Goal: Information Seeking & Learning: Find specific fact

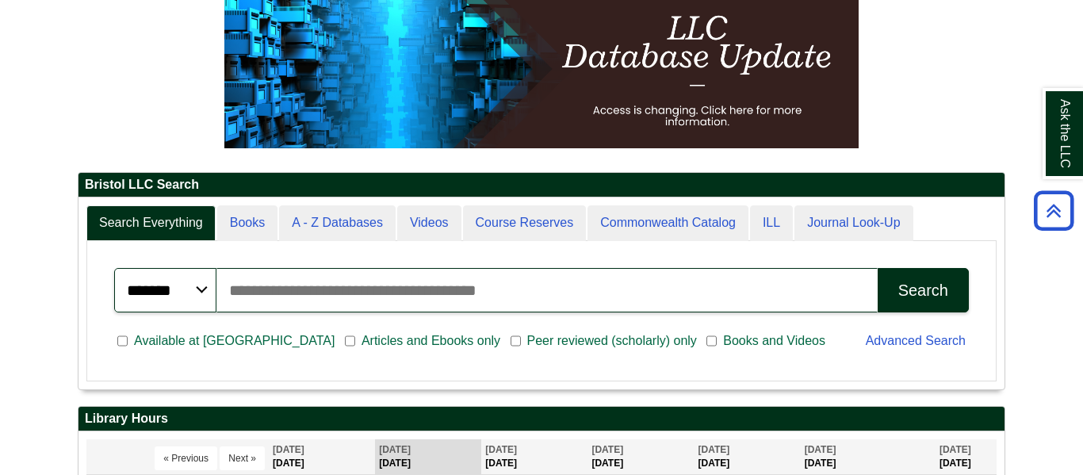
scroll to position [234, 0]
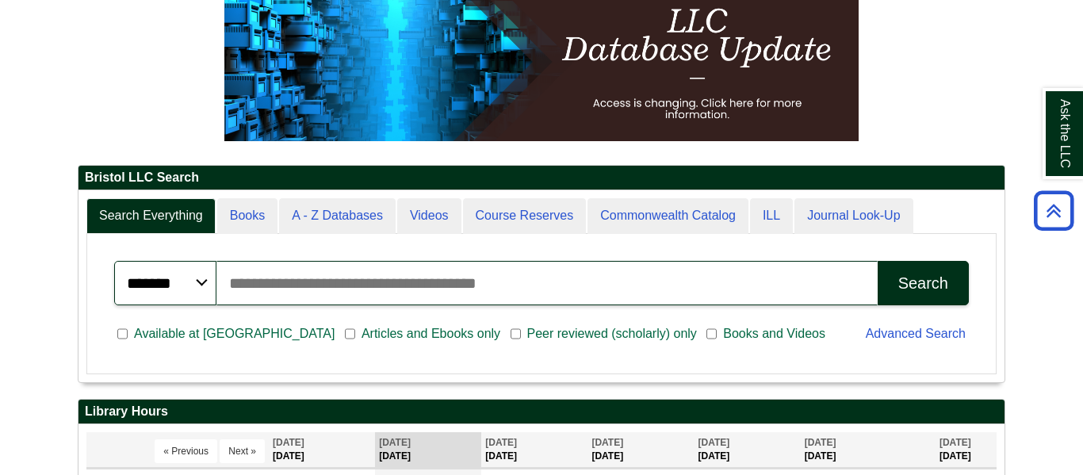
click at [402, 291] on input "Search articles, books, journals & more" at bounding box center [546, 283] width 661 height 44
click at [355, 333] on span "Articles and Ebooks only" at bounding box center [430, 333] width 151 height 19
click at [218, 335] on span "Available at [GEOGRAPHIC_DATA]" at bounding box center [234, 333] width 213 height 19
click at [264, 282] on input "Search articles, books, journals & more" at bounding box center [546, 283] width 661 height 44
type input "**********"
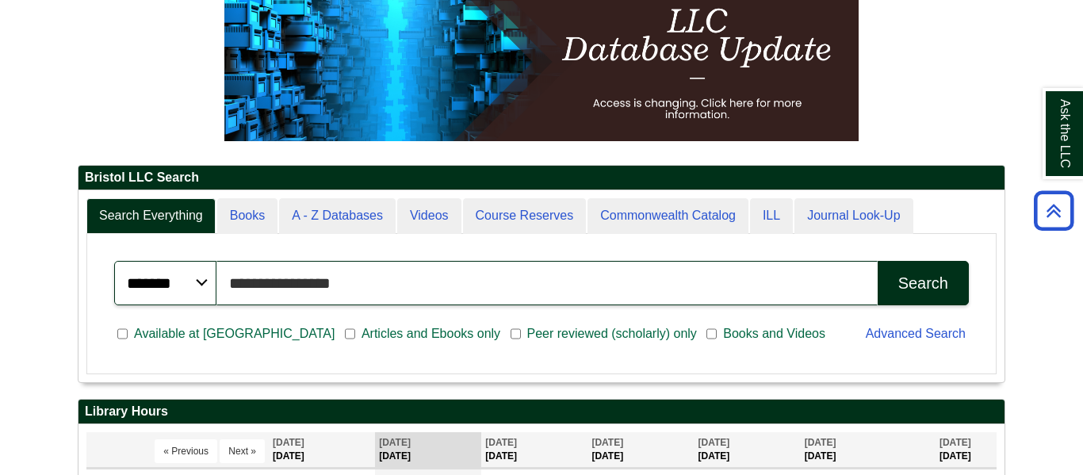
click at [878, 261] on button "Search" at bounding box center [923, 283] width 91 height 44
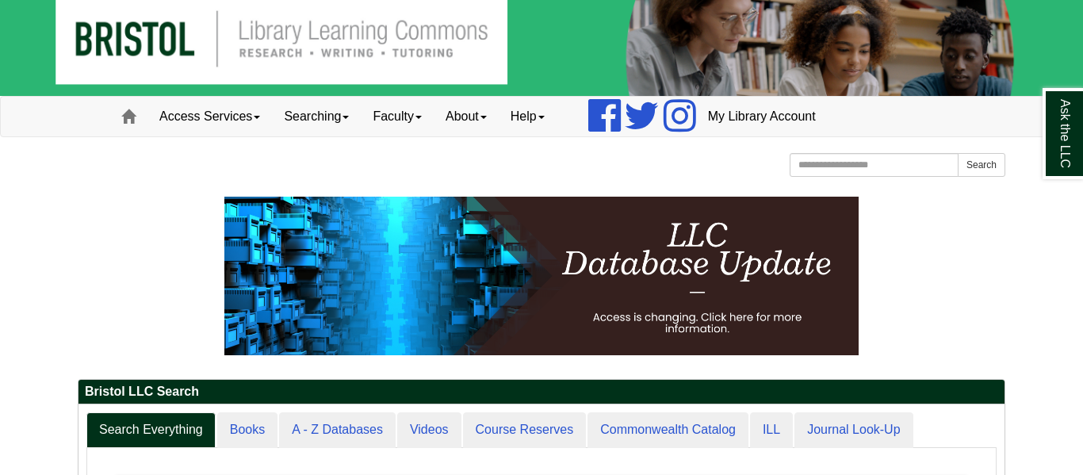
scroll to position [25, 0]
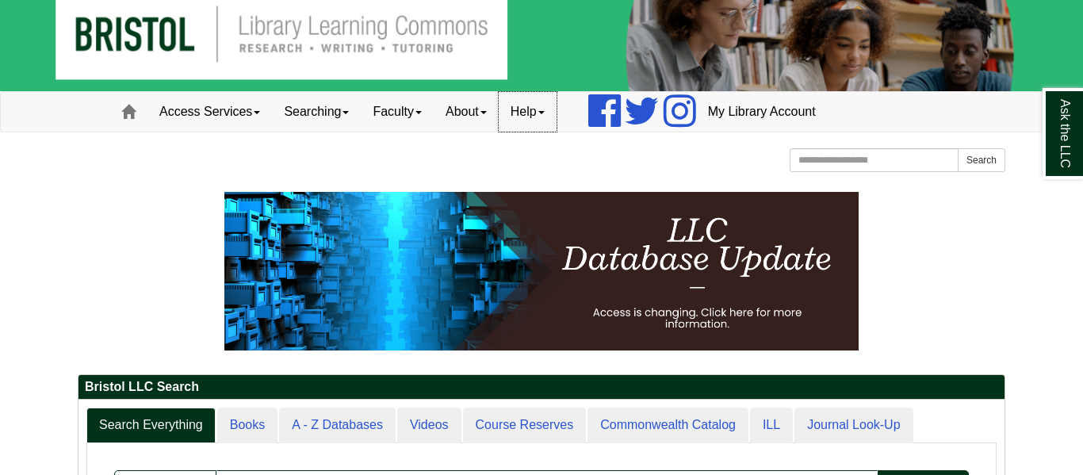
click at [556, 108] on link "Help" at bounding box center [528, 112] width 58 height 40
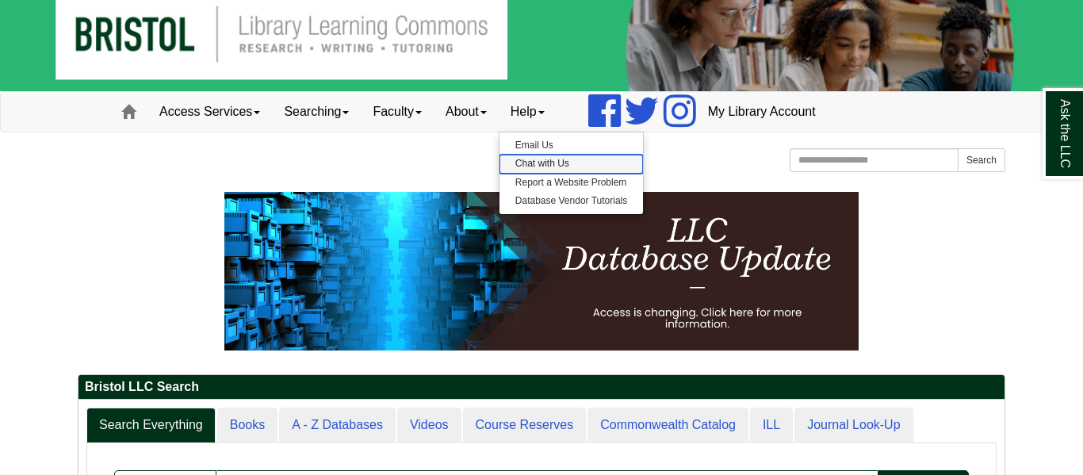
click at [571, 168] on link "Chat with Us" at bounding box center [572, 164] width 144 height 18
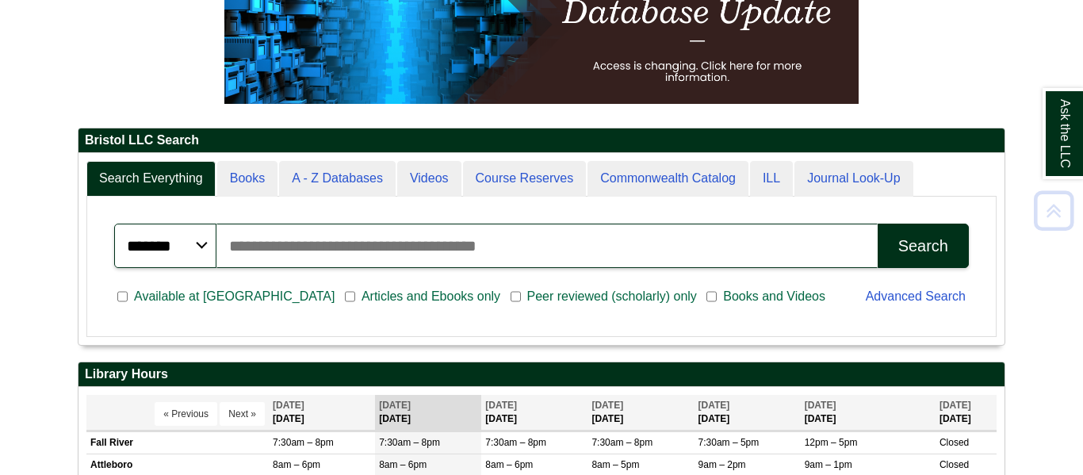
scroll to position [190, 926]
click at [335, 260] on input "Search articles, books, journals & more" at bounding box center [546, 246] width 661 height 44
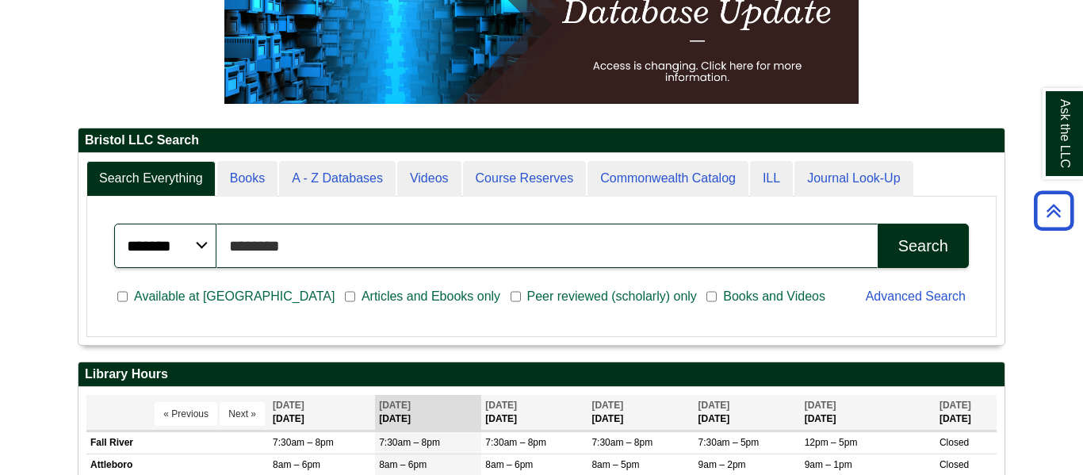
type input "**********"
click at [959, 236] on button "Search" at bounding box center [923, 246] width 91 height 44
click at [913, 250] on div "Search" at bounding box center [923, 246] width 50 height 18
